Goal: Information Seeking & Learning: Learn about a topic

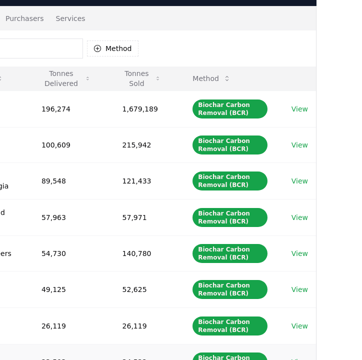
scroll to position [70, 0]
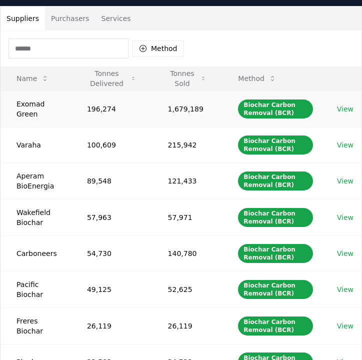
click at [350, 110] on link "View" at bounding box center [345, 109] width 17 height 10
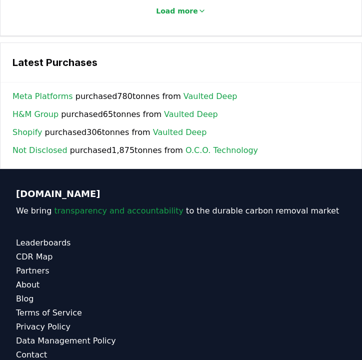
scroll to position [1666, 0]
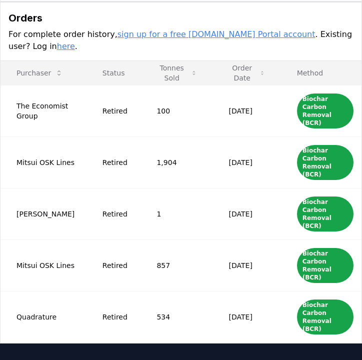
scroll to position [520, 0]
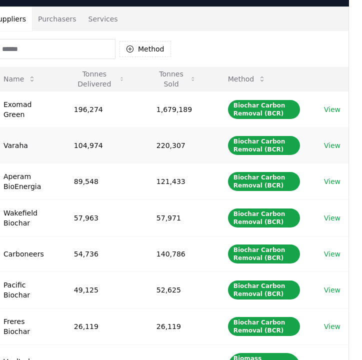
scroll to position [70, 14]
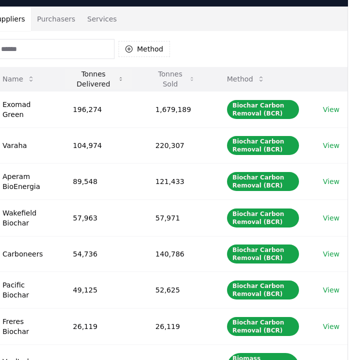
click at [123, 79] on icon at bounding box center [121, 79] width 6 height 8
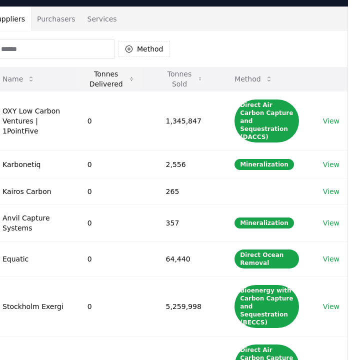
scroll to position [70, 0]
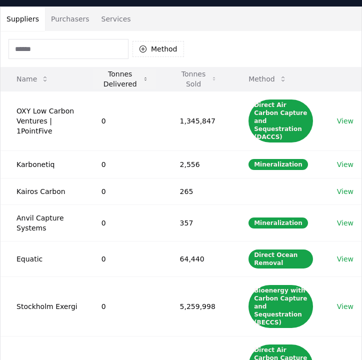
click at [133, 79] on button "Tonnes Delivered" at bounding box center [125, 79] width 63 height 20
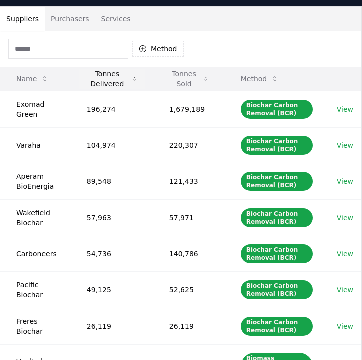
click at [133, 79] on icon at bounding box center [135, 79] width 6 height 8
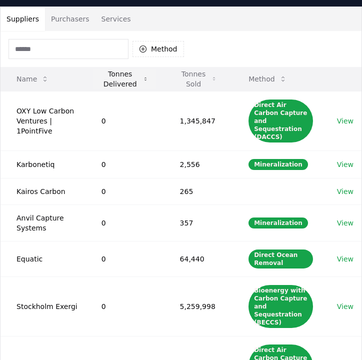
click at [133, 79] on button "Tonnes Delivered" at bounding box center [125, 79] width 63 height 20
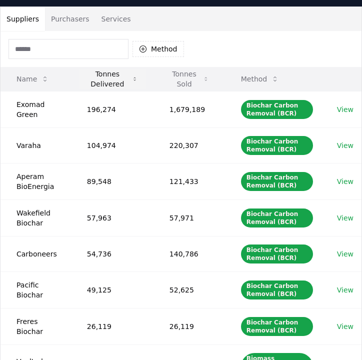
click at [133, 79] on icon at bounding box center [135, 79] width 6 height 8
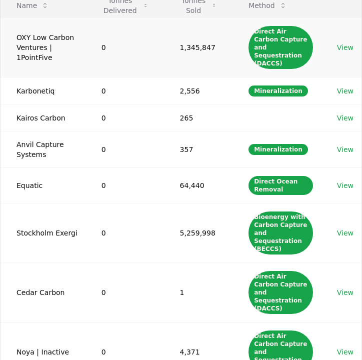
scroll to position [119, 0]
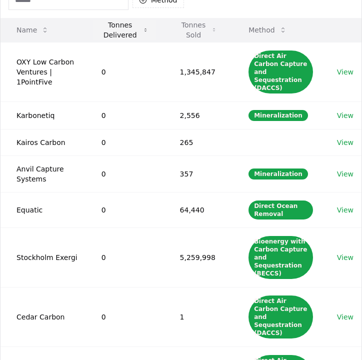
click at [109, 32] on button "Tonnes Delivered" at bounding box center [125, 30] width 63 height 20
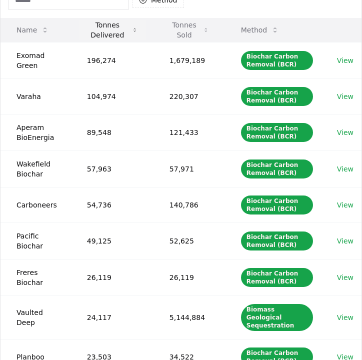
click at [109, 32] on button "Tonnes Delivered" at bounding box center [112, 30] width 67 height 20
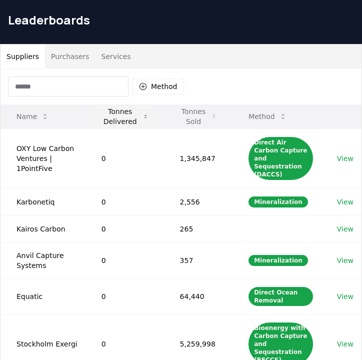
scroll to position [27, 0]
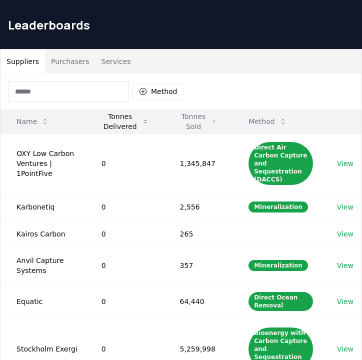
click at [125, 116] on button "Tonnes Delivered" at bounding box center [125, 122] width 63 height 20
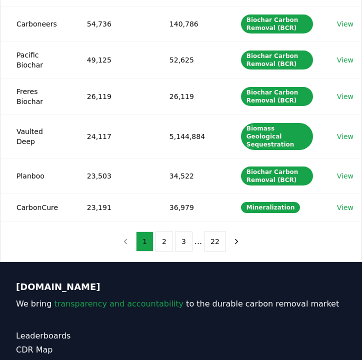
scroll to position [473, 0]
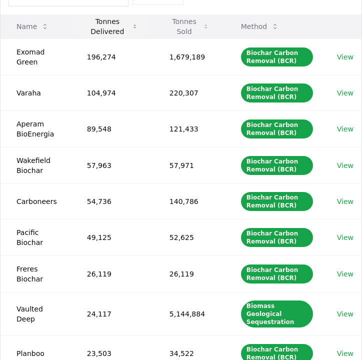
click at [106, 32] on button "Tonnes Delivered" at bounding box center [112, 27] width 67 height 20
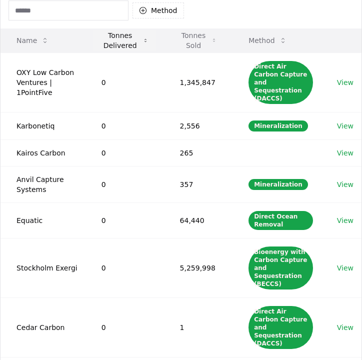
scroll to position [106, 0]
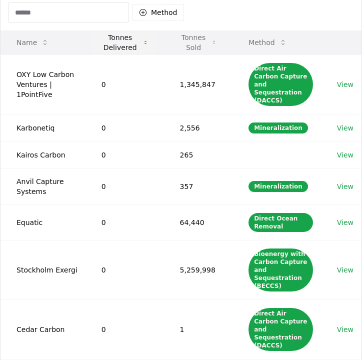
click at [113, 36] on button "Tonnes Delivered" at bounding box center [125, 43] width 63 height 20
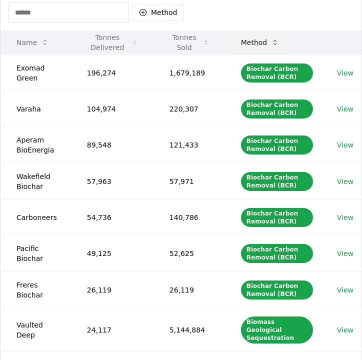
click at [239, 38] on button "Method" at bounding box center [260, 43] width 55 height 20
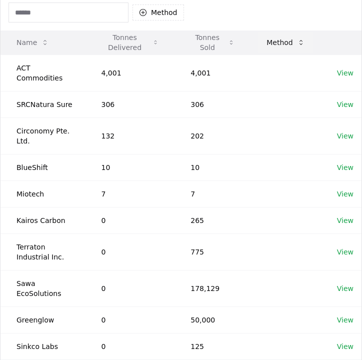
click at [271, 38] on button "Method" at bounding box center [286, 43] width 55 height 20
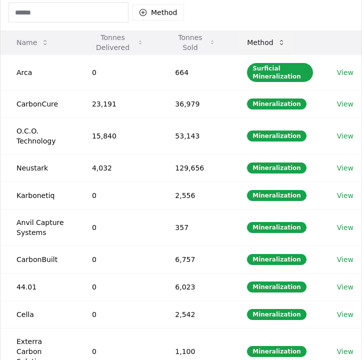
click at [271, 38] on button "Method" at bounding box center [266, 43] width 55 height 20
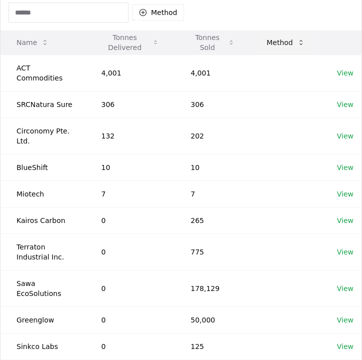
click at [271, 38] on button "Method" at bounding box center [286, 43] width 55 height 20
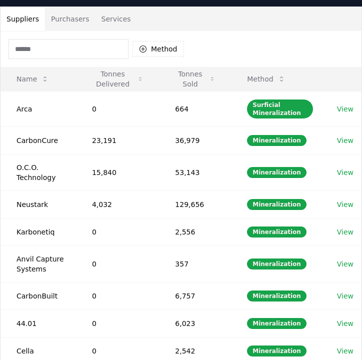
scroll to position [63, 0]
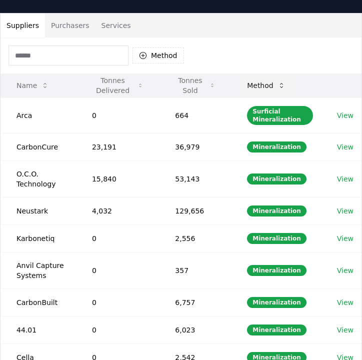
click at [249, 77] on button "Method" at bounding box center [266, 86] width 55 height 20
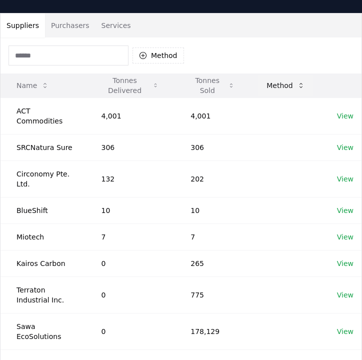
click at [288, 88] on button "Method" at bounding box center [286, 86] width 55 height 20
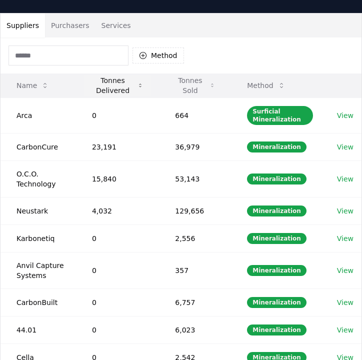
click at [137, 84] on button "Tonnes Delivered" at bounding box center [117, 86] width 67 height 20
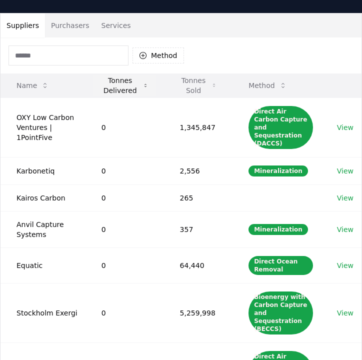
click at [143, 84] on icon at bounding box center [145, 86] width 5 height 8
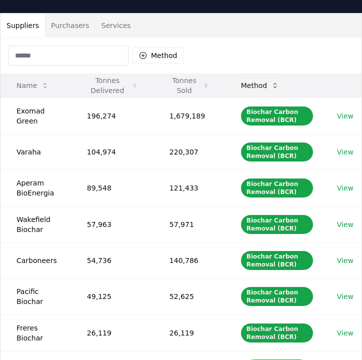
click at [265, 80] on button "Method" at bounding box center [260, 86] width 55 height 20
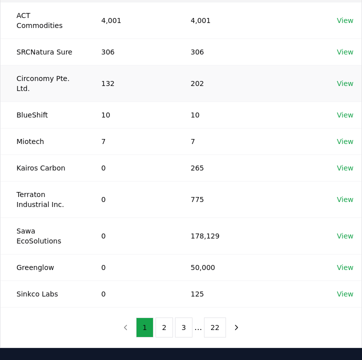
scroll to position [0, 0]
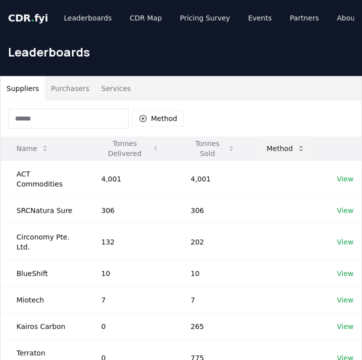
click at [274, 143] on button "Method" at bounding box center [286, 149] width 55 height 20
